Goal: Task Accomplishment & Management: Complete application form

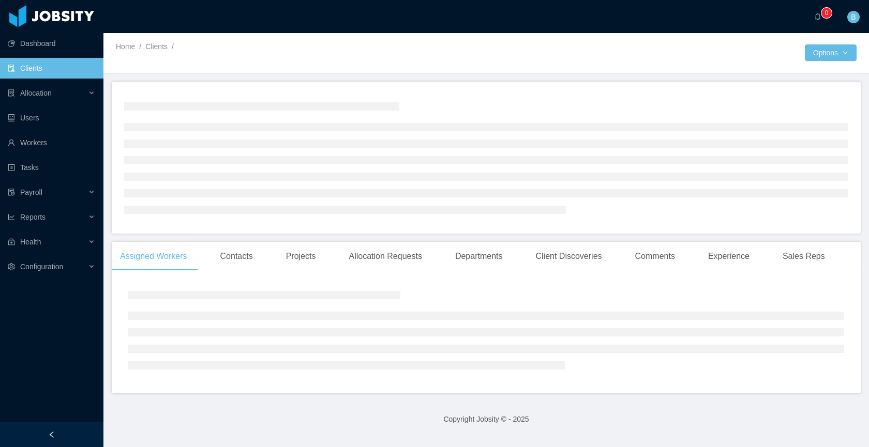
click at [57, 104] on li "Allocation" at bounding box center [51, 94] width 103 height 23
click at [59, 100] on div "Allocation" at bounding box center [51, 93] width 103 height 21
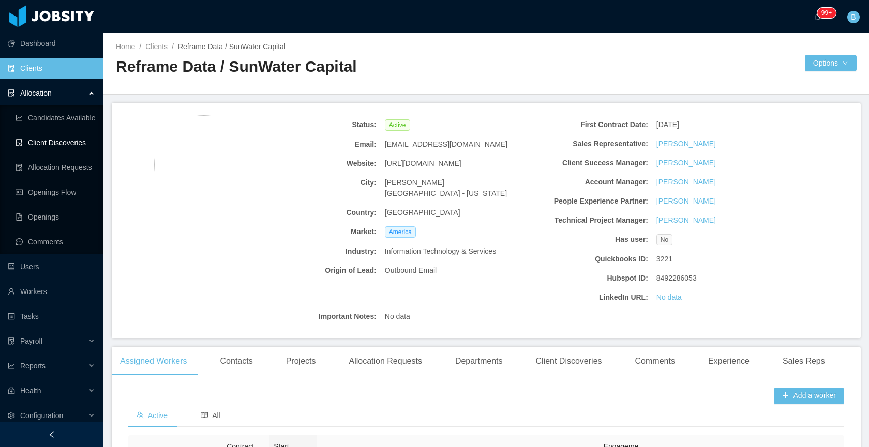
click at [50, 142] on link "Client Discoveries" at bounding box center [56, 142] width 80 height 21
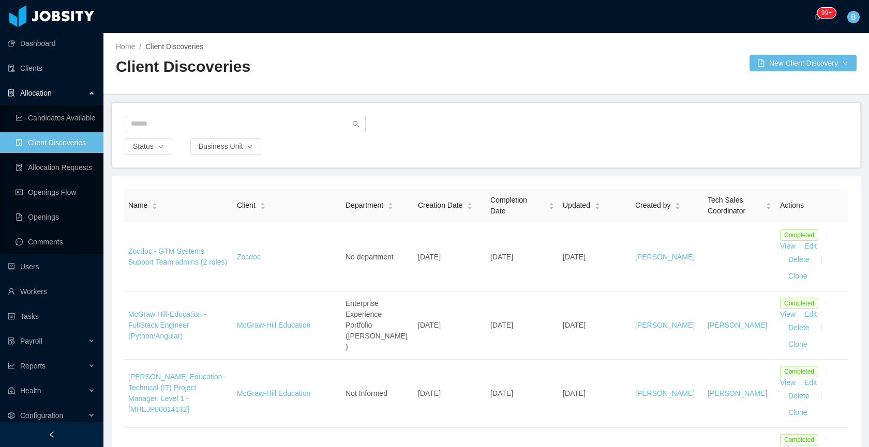
click at [45, 141] on link "Client Discoveries" at bounding box center [56, 142] width 80 height 21
click at [446, 115] on div "Status Business Unit" at bounding box center [486, 135] width 748 height 64
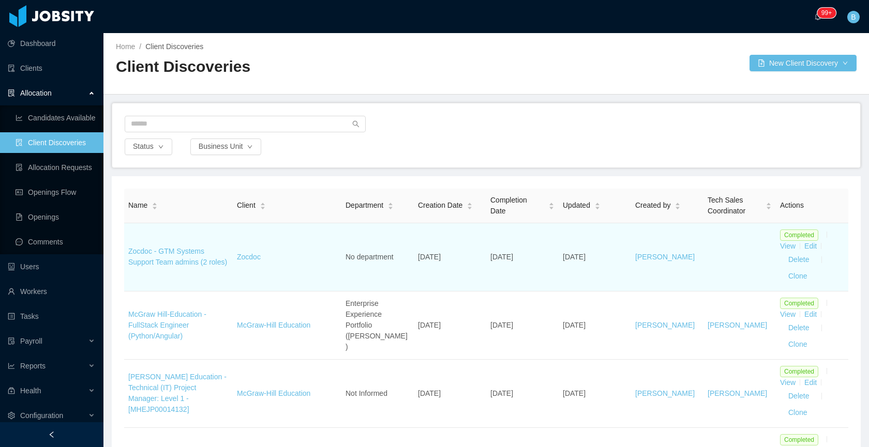
click at [140, 251] on td "Zocdoc - GTM Systems Support Team admins (2 roles)" at bounding box center [178, 257] width 109 height 68
click at [172, 248] on link "Zocdoc - GTM Systems Support Team admins (2 roles)" at bounding box center [177, 256] width 99 height 19
click at [157, 258] on link "Zocdoc - GTM Systems Support Team admins (2 roles)" at bounding box center [177, 256] width 99 height 19
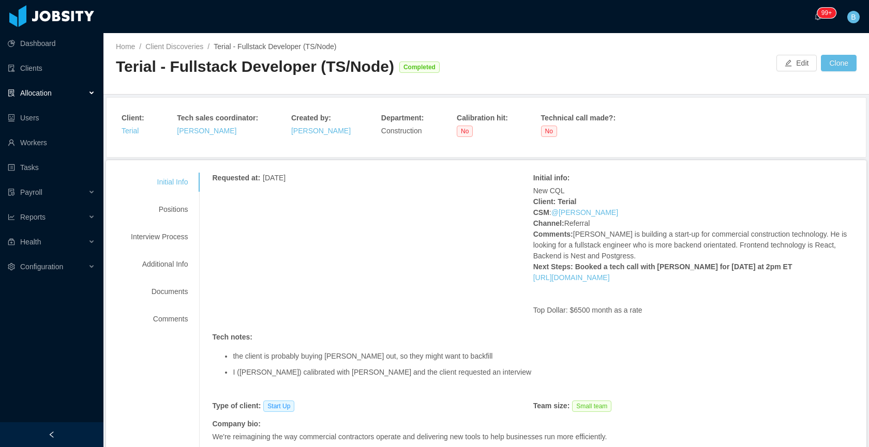
click at [399, 75] on div "Completed" at bounding box center [421, 66] width 44 height 24
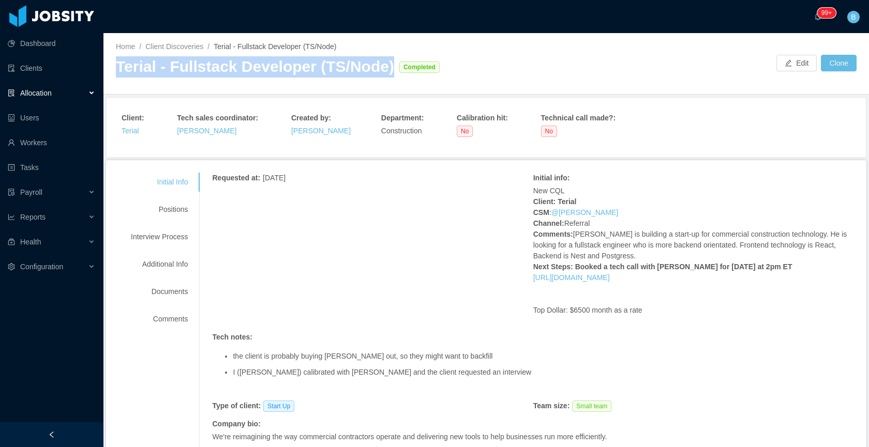
drag, startPoint x: 382, startPoint y: 70, endPoint x: 114, endPoint y: 70, distance: 267.8
click at [114, 70] on div "Home / Client Discoveries / Terial - Fullstack Developer (TS/Node) / Terial - F…" at bounding box center [485, 64] width 765 height 62
copy div "Terial - Fullstack Developer (TS/Node)"
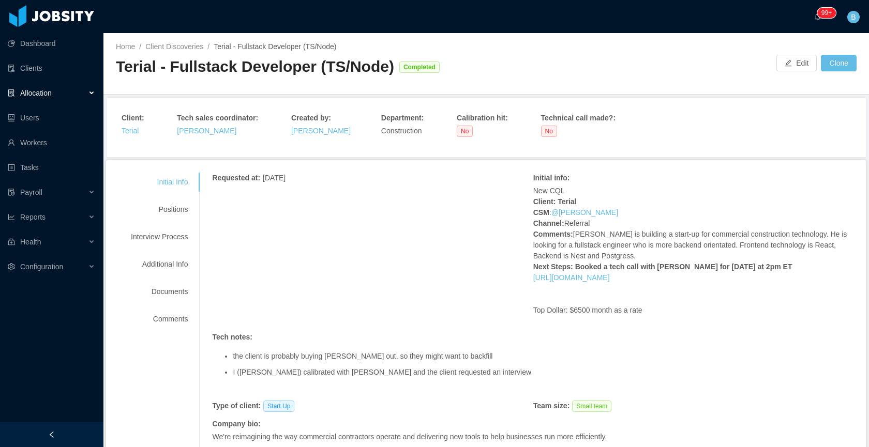
drag, startPoint x: 167, startPoint y: 194, endPoint x: 180, endPoint y: 196, distance: 13.5
click at [168, 195] on div "Initial Info Positions Interview Process Additional Info Documents Comments" at bounding box center [159, 251] width 82 height 156
click at [177, 211] on div "Positions" at bounding box center [159, 209] width 82 height 19
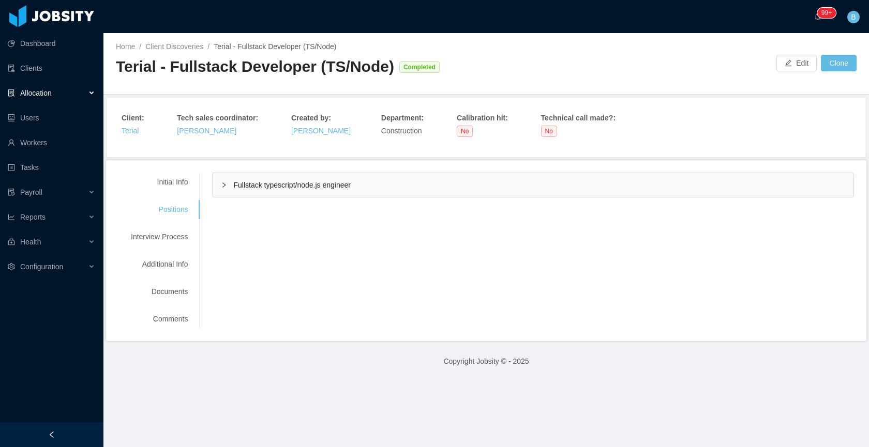
click at [239, 181] on span "Fullstack typescript/node.js engineer" at bounding box center [291, 185] width 117 height 8
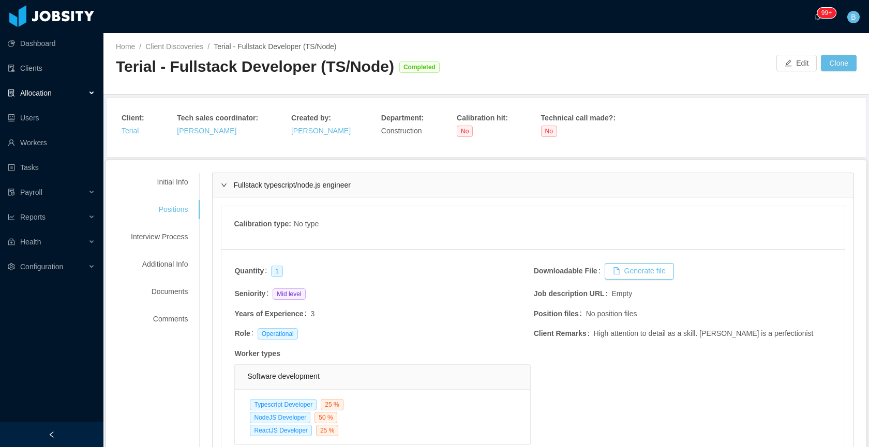
click at [459, 267] on td "Quantity 1" at bounding box center [383, 275] width 299 height 25
click at [33, 94] on span "Allocation" at bounding box center [36, 93] width 32 height 8
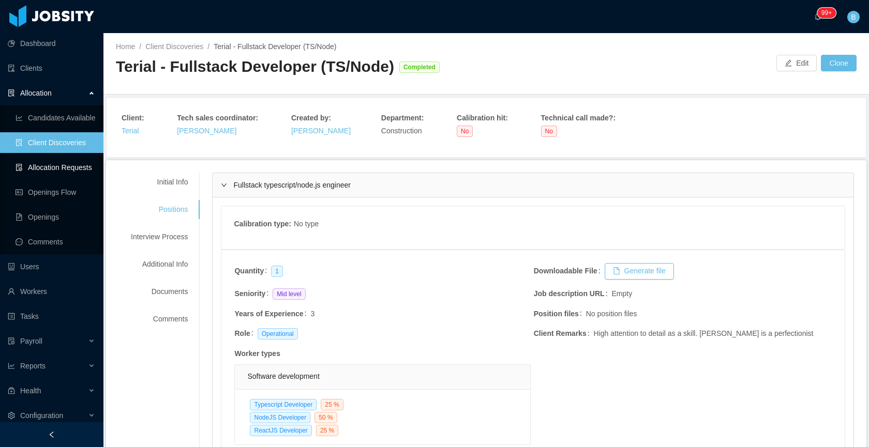
click at [44, 165] on link "Allocation Requests" at bounding box center [56, 167] width 80 height 21
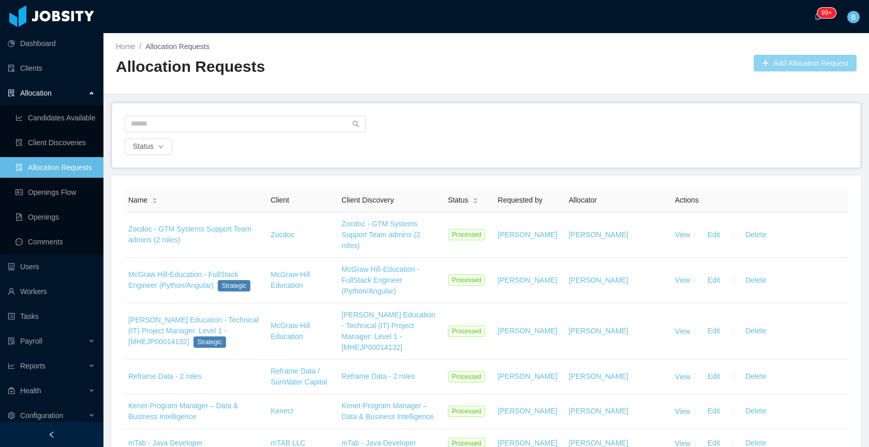
click at [794, 68] on button "Add Allocation Request" at bounding box center [804, 63] width 103 height 17
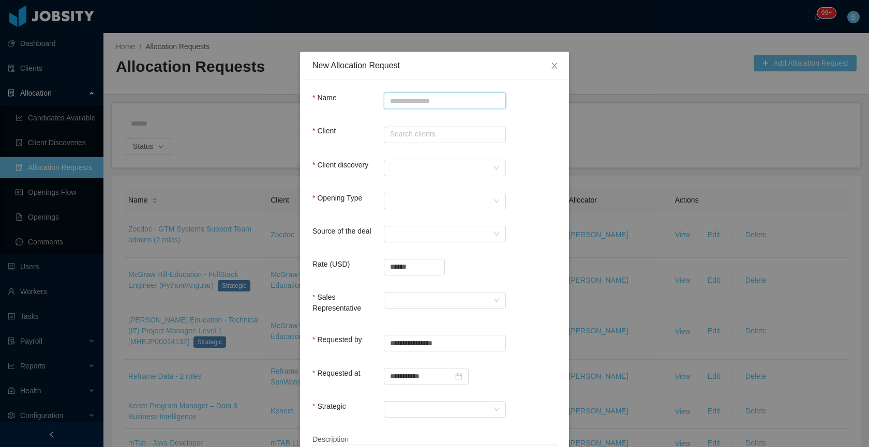
click at [400, 99] on input "Name" at bounding box center [445, 101] width 122 height 17
paste input "**********"
type input "**********"
click at [435, 134] on input "text" at bounding box center [445, 135] width 122 height 17
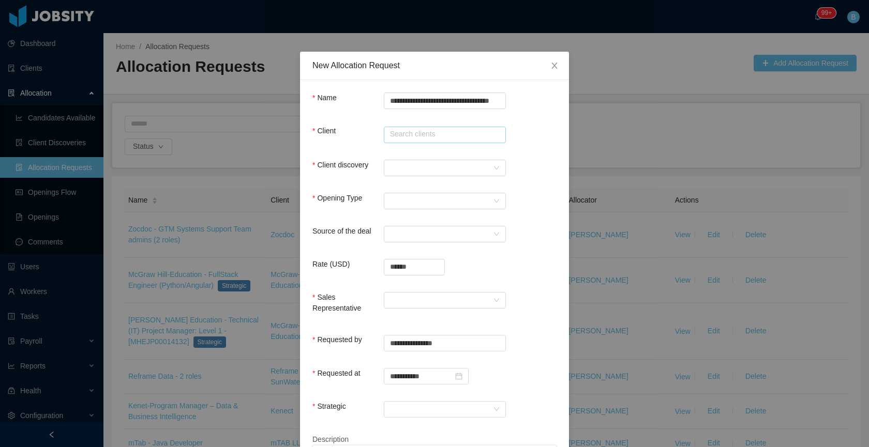
scroll to position [0, 0]
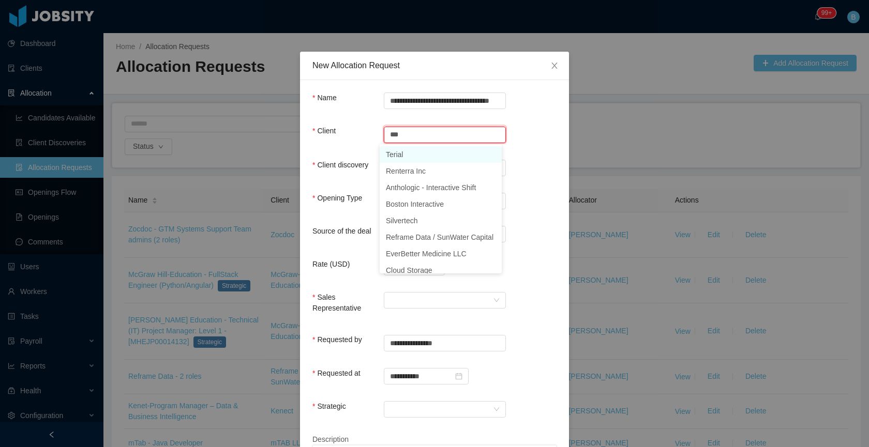
click at [420, 156] on li "Terial" at bounding box center [440, 154] width 122 height 17
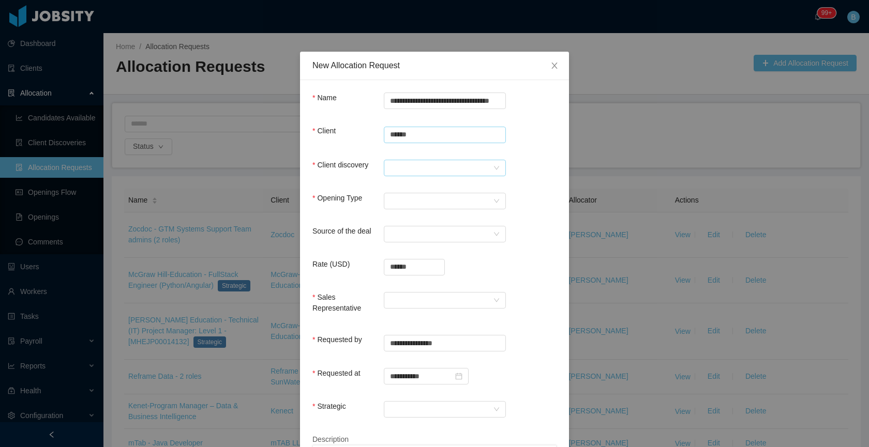
type input "******"
click at [422, 161] on div at bounding box center [441, 168] width 103 height 16
click at [418, 190] on li "Terial - Fullstack Developer (TS/Node)" at bounding box center [446, 187] width 135 height 17
click at [407, 197] on div "Select Opening Type" at bounding box center [441, 201] width 103 height 16
click at [415, 235] on li "Upsale" at bounding box center [440, 237] width 122 height 17
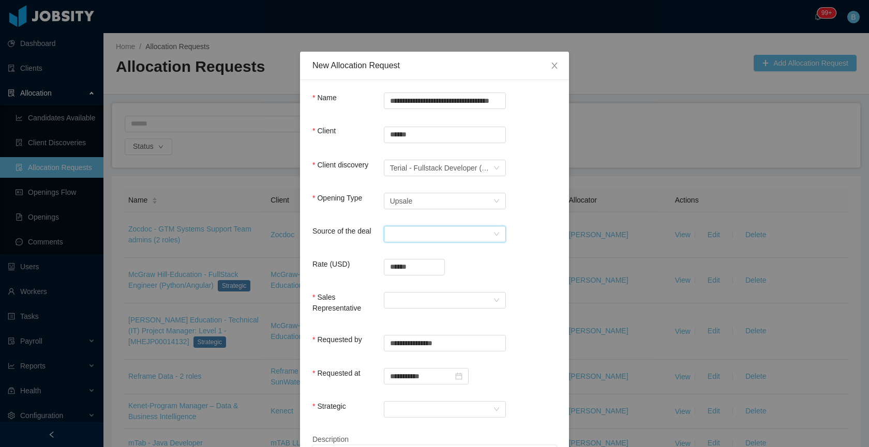
click at [415, 235] on div "Select a Source" at bounding box center [441, 234] width 103 height 16
drag, startPoint x: 425, startPoint y: 254, endPoint x: 422, endPoint y: 260, distance: 6.5
click at [425, 254] on li "CSM" at bounding box center [440, 254] width 122 height 17
click at [420, 266] on input "******" at bounding box center [414, 268] width 60 height 16
click at [410, 268] on input "******" at bounding box center [414, 268] width 60 height 16
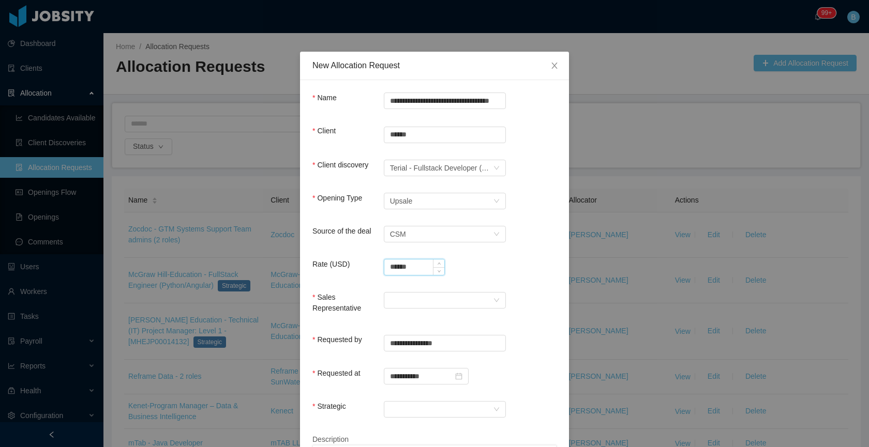
click at [410, 268] on input "******" at bounding box center [414, 268] width 60 height 16
type input "**********"
click at [453, 298] on div at bounding box center [441, 301] width 103 height 16
click at [434, 323] on li "Jose Ignacio Proano" at bounding box center [440, 320] width 122 height 17
click at [434, 403] on div at bounding box center [441, 410] width 103 height 16
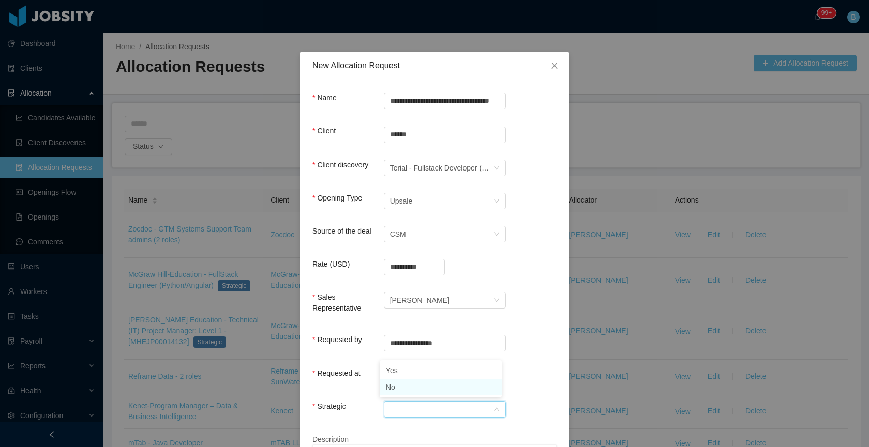
click at [429, 388] on li "No" at bounding box center [440, 387] width 122 height 17
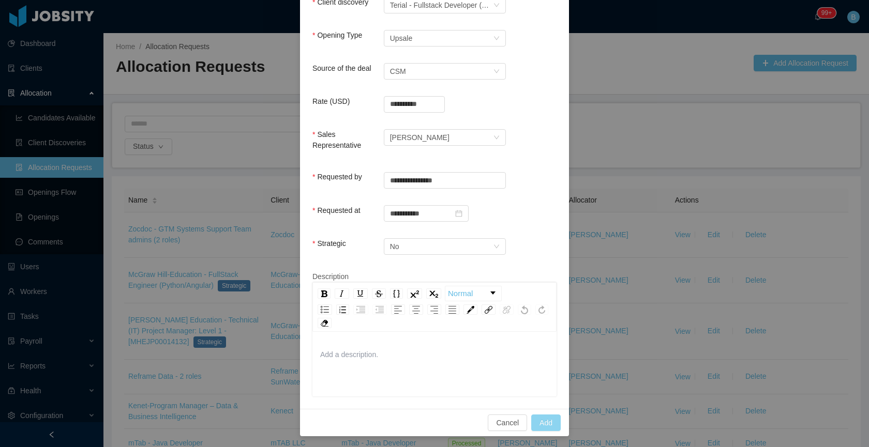
click at [546, 420] on button "Add" at bounding box center [545, 423] width 29 height 17
